Goal: Communication & Community: Answer question/provide support

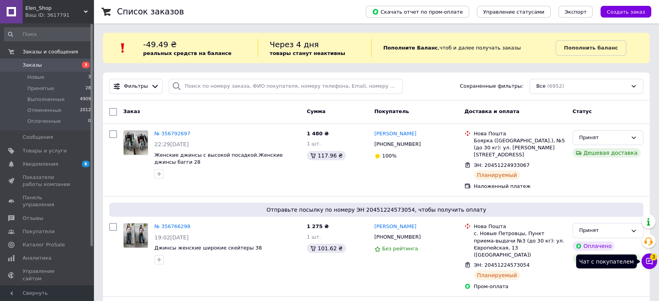
click at [652, 259] on span "3" at bounding box center [653, 257] width 7 height 7
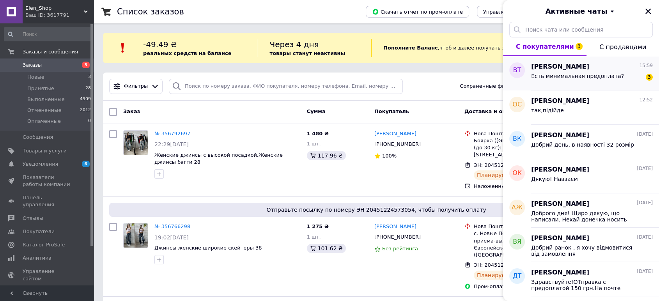
click at [595, 79] on span "Есть минимальная предоплата?" at bounding box center [577, 76] width 93 height 6
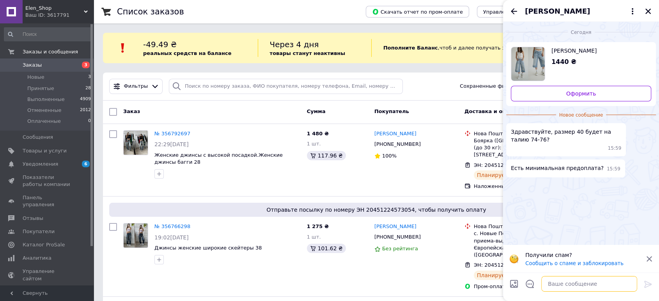
click at [556, 283] on textarea at bounding box center [590, 284] width 96 height 16
type textarea "p"
click at [583, 286] on textarea "Здравствуйте!" at bounding box center [582, 284] width 112 height 16
type textarea "Здравствуйте!Большие будут"
drag, startPoint x: 646, startPoint y: 285, endPoint x: 597, endPoint y: 244, distance: 63.4
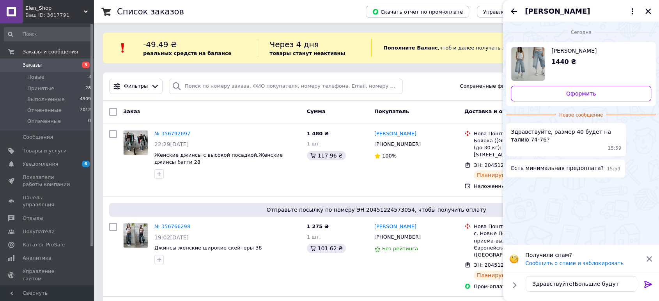
click at [646, 284] on icon at bounding box center [648, 284] width 7 height 7
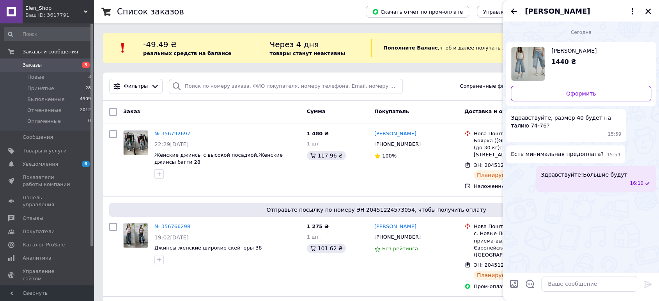
click at [28, 65] on span "Заказы" at bounding box center [32, 65] width 19 height 7
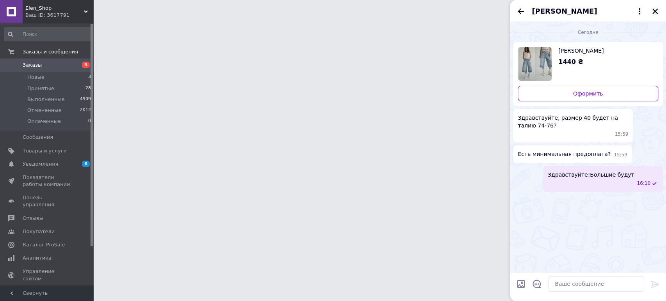
click at [654, 11] on div "[PERSON_NAME]" at bounding box center [588, 11] width 156 height 22
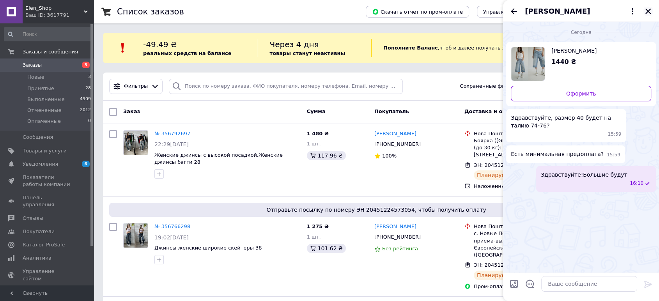
click at [646, 11] on icon "Закрыть" at bounding box center [648, 11] width 7 height 7
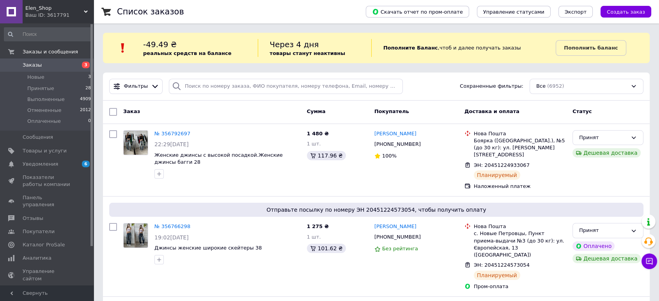
click at [57, 63] on span "Заказы" at bounding box center [48, 65] width 50 height 7
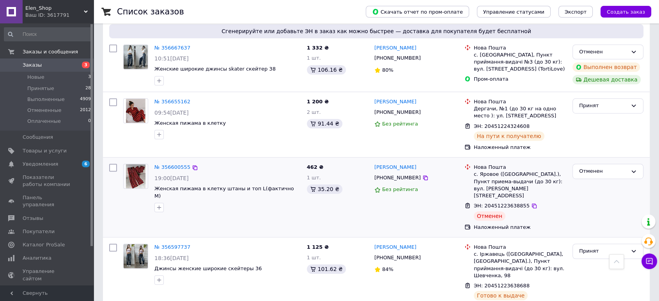
scroll to position [433, 0]
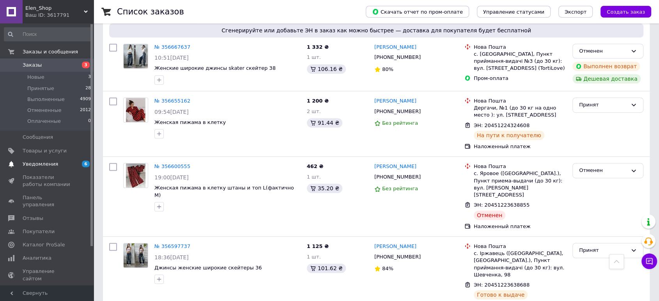
click at [69, 162] on span "Уведомления" at bounding box center [48, 164] width 50 height 7
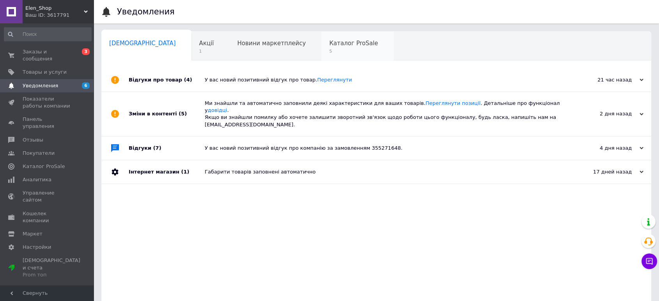
click at [329, 46] on span "Каталог ProSale" at bounding box center [353, 43] width 49 height 7
